Goal: Find specific page/section

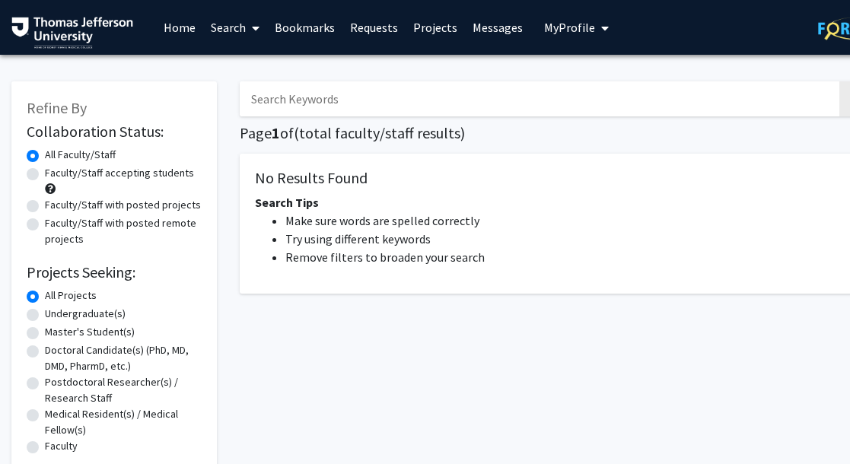
click at [397, 108] on input "Search Keywords" at bounding box center [538, 98] width 597 height 35
paste input "[PERSON_NAME]"
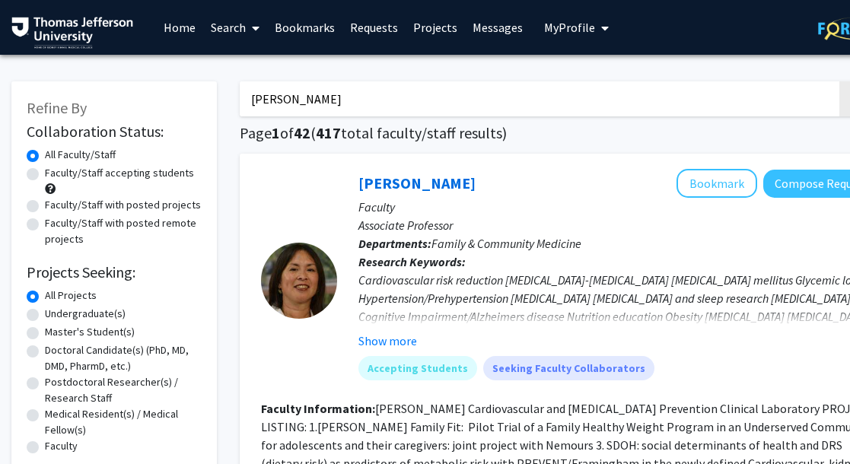
type input "[PERSON_NAME]"
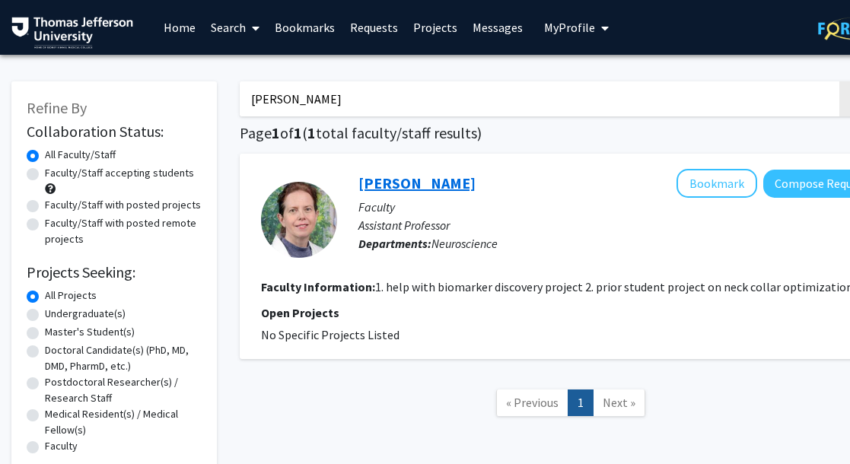
click at [401, 183] on link "[PERSON_NAME]" at bounding box center [416, 182] width 117 height 19
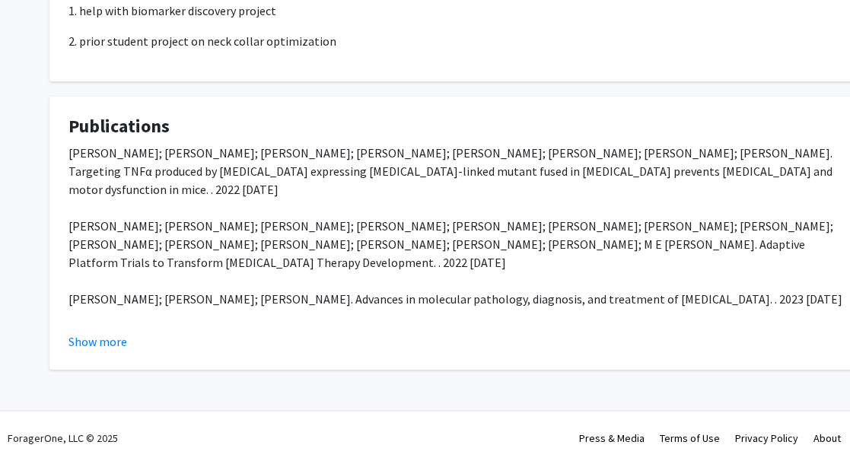
scroll to position [274, 0]
